Goal: Download file/media

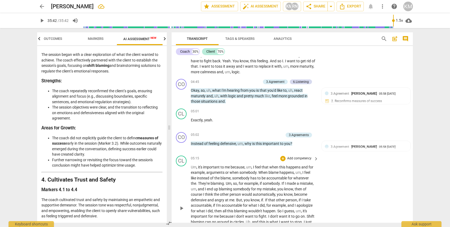
scroll to position [434, 0]
click at [354, 5] on span "Export" at bounding box center [350, 6] width 22 height 6
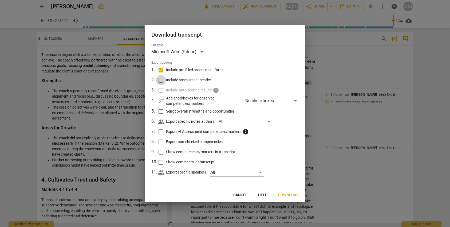
click at [161, 79] on input "Include assessment header" at bounding box center [161, 80] width 10 height 10
checkbox input "true"
click at [162, 111] on input "Select overall strengths and opportunities" at bounding box center [161, 111] width 10 height 10
checkbox input "true"
click at [161, 133] on input "Export AI Assessment competencies/markers info" at bounding box center [161, 132] width 10 height 10
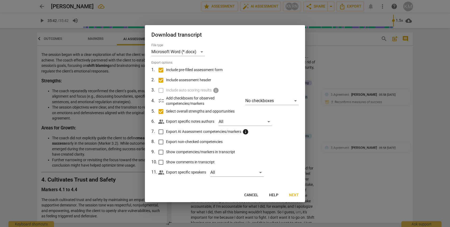
checkbox input "true"
click at [160, 140] on input "Export non-checked competencies" at bounding box center [161, 142] width 10 height 10
checkbox input "true"
drag, startPoint x: 160, startPoint y: 153, endPoint x: 160, endPoint y: 162, distance: 9.9
click at [160, 153] on input "Show competencies/markers in transcript" at bounding box center [161, 152] width 10 height 10
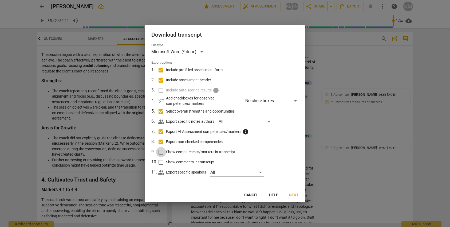
checkbox input "true"
click at [160, 162] on input "Show comments in transcript" at bounding box center [161, 162] width 10 height 10
checkbox input "true"
click at [299, 196] on button "Next" at bounding box center [294, 195] width 18 height 10
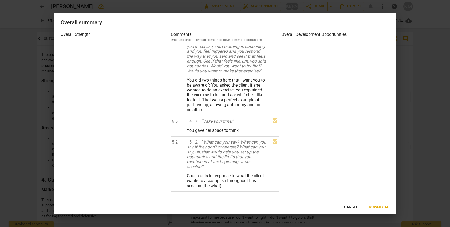
scroll to position [681, 0]
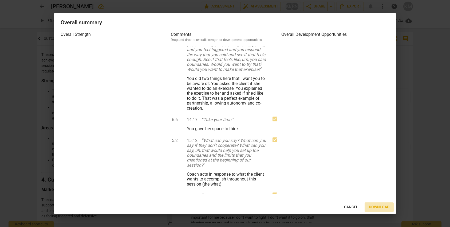
click at [380, 206] on span "Download" at bounding box center [379, 206] width 21 height 5
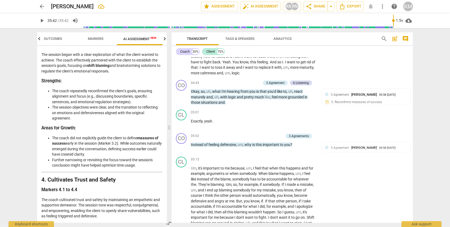
scroll to position [374, 0]
